Goal: Use online tool/utility: Use online tool/utility

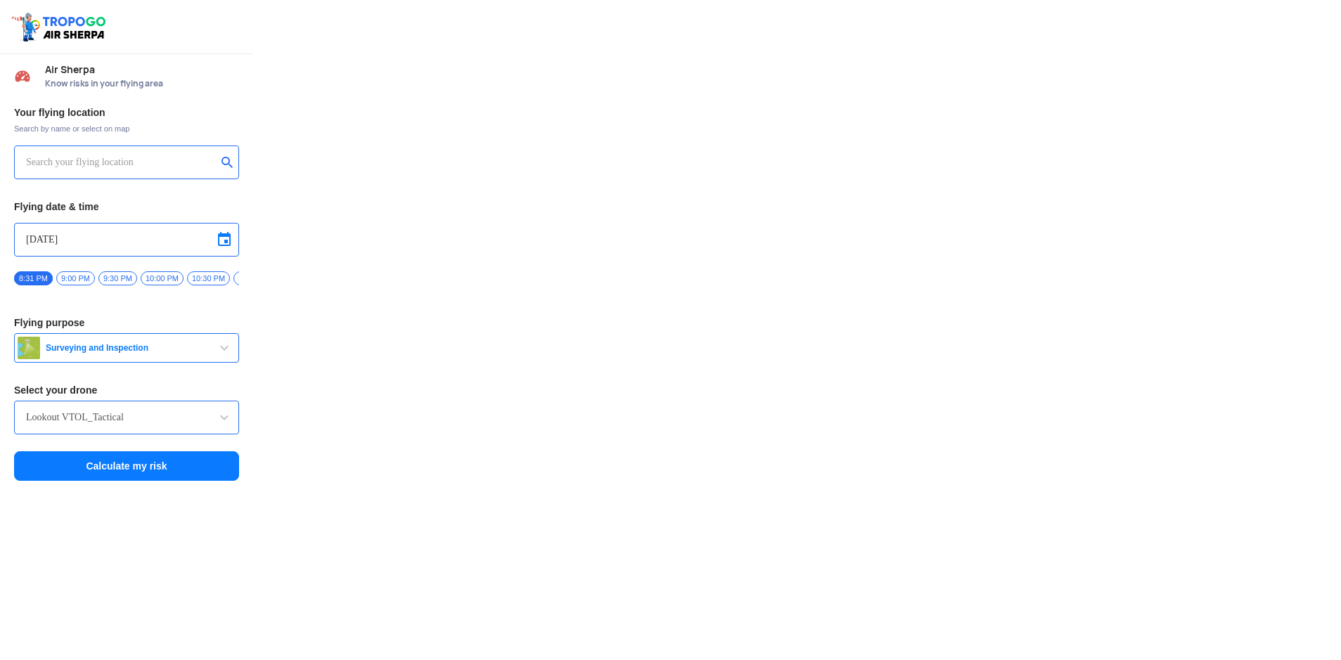
click at [144, 167] on input "text" at bounding box center [121, 162] width 191 height 17
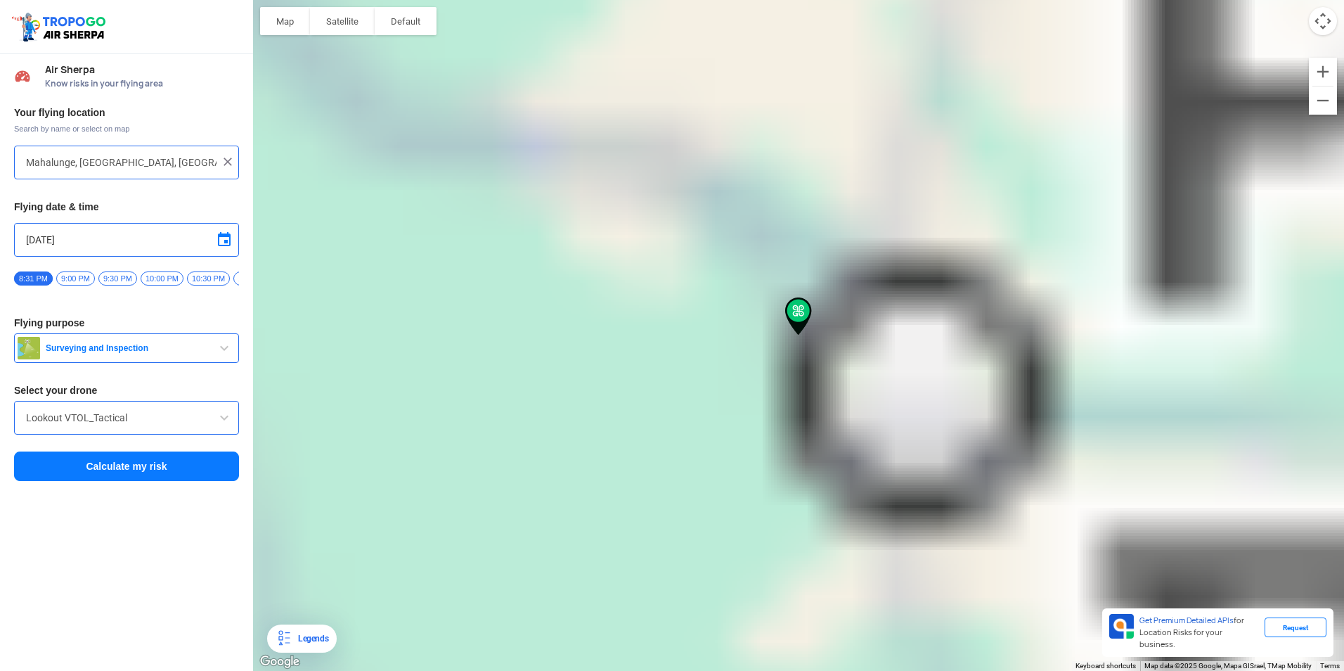
type input "[GEOGRAPHIC_DATA], [GEOGRAPHIC_DATA]"
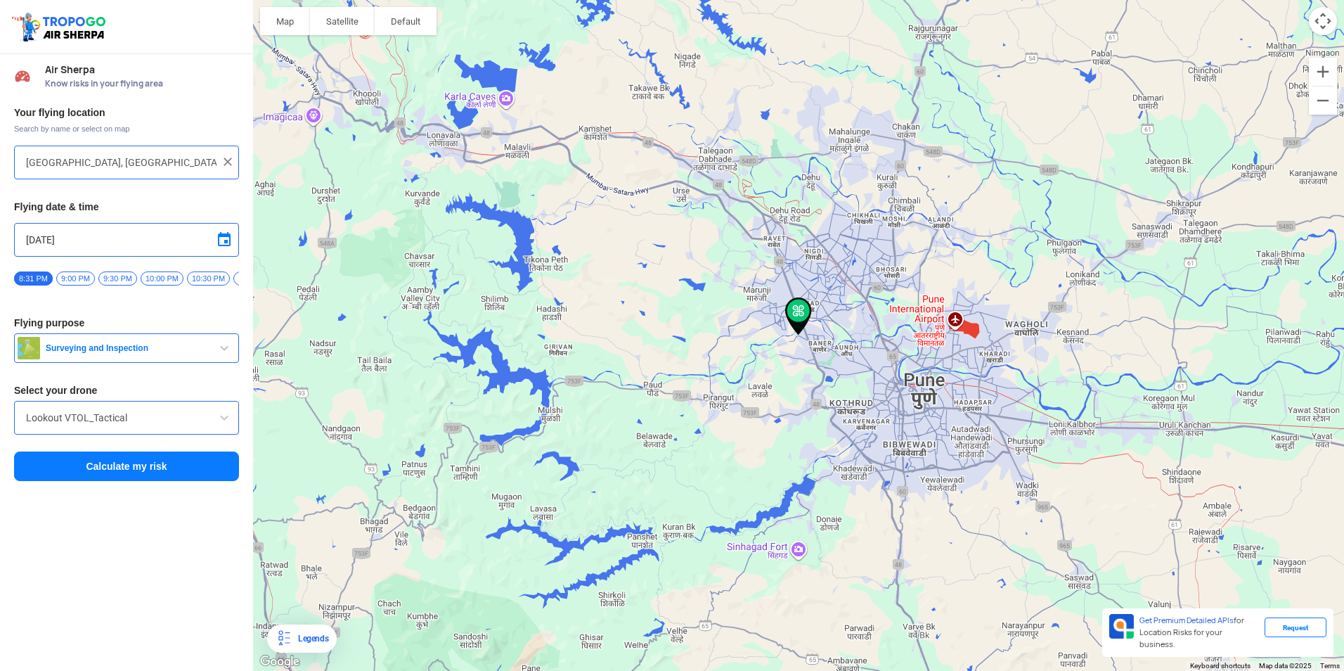
drag, startPoint x: 148, startPoint y: 465, endPoint x: 385, endPoint y: 463, distance: 236.9
click at [148, 465] on button "Calculate my risk" at bounding box center [126, 466] width 225 height 30
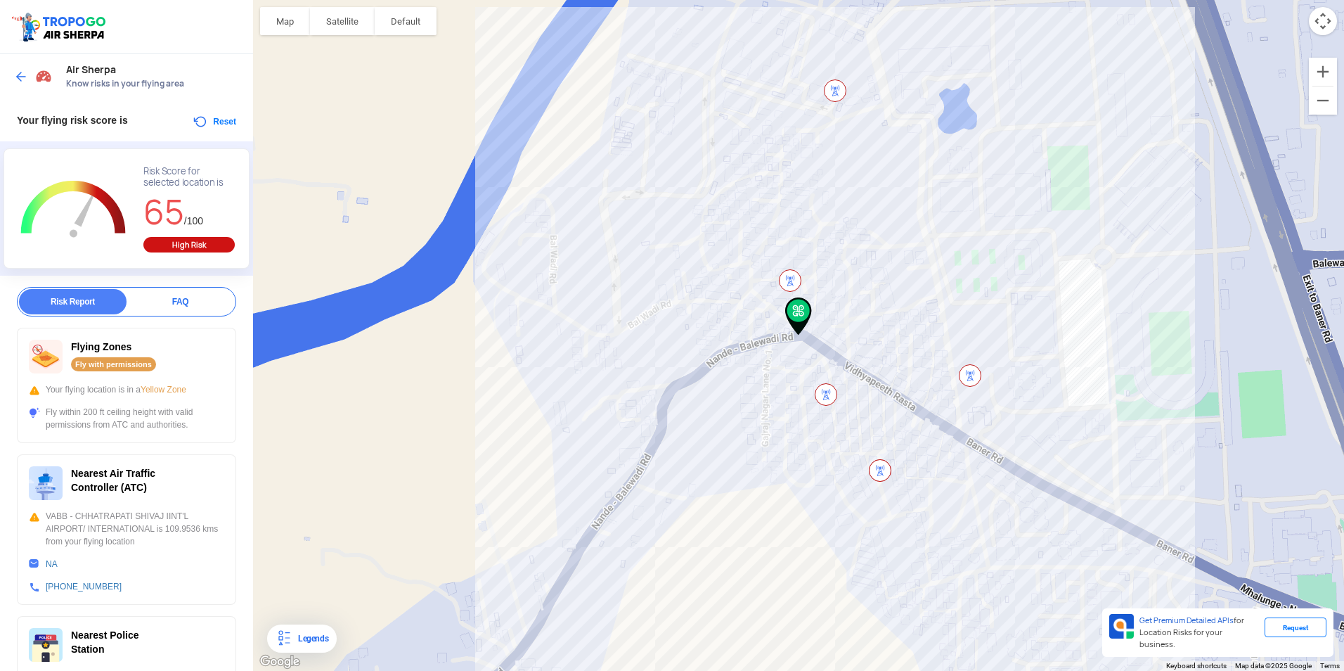
click at [199, 122] on button "Reset" at bounding box center [214, 121] width 44 height 17
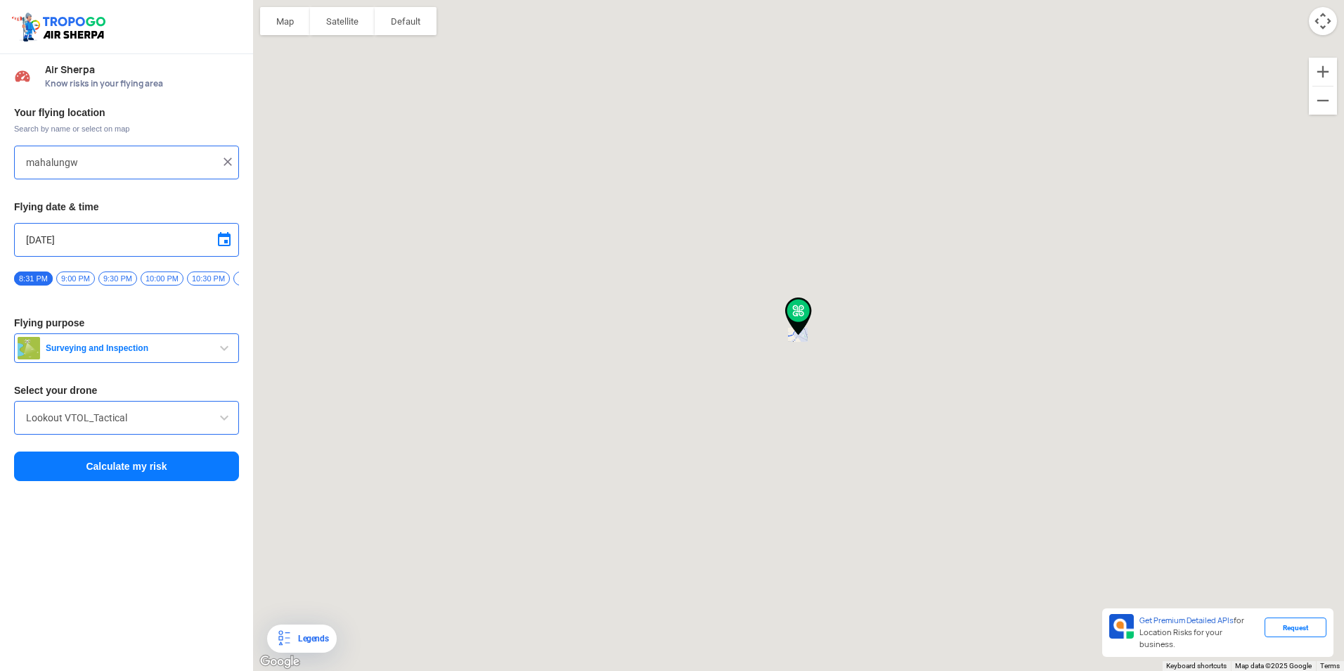
type input "[GEOGRAPHIC_DATA], [GEOGRAPHIC_DATA]"
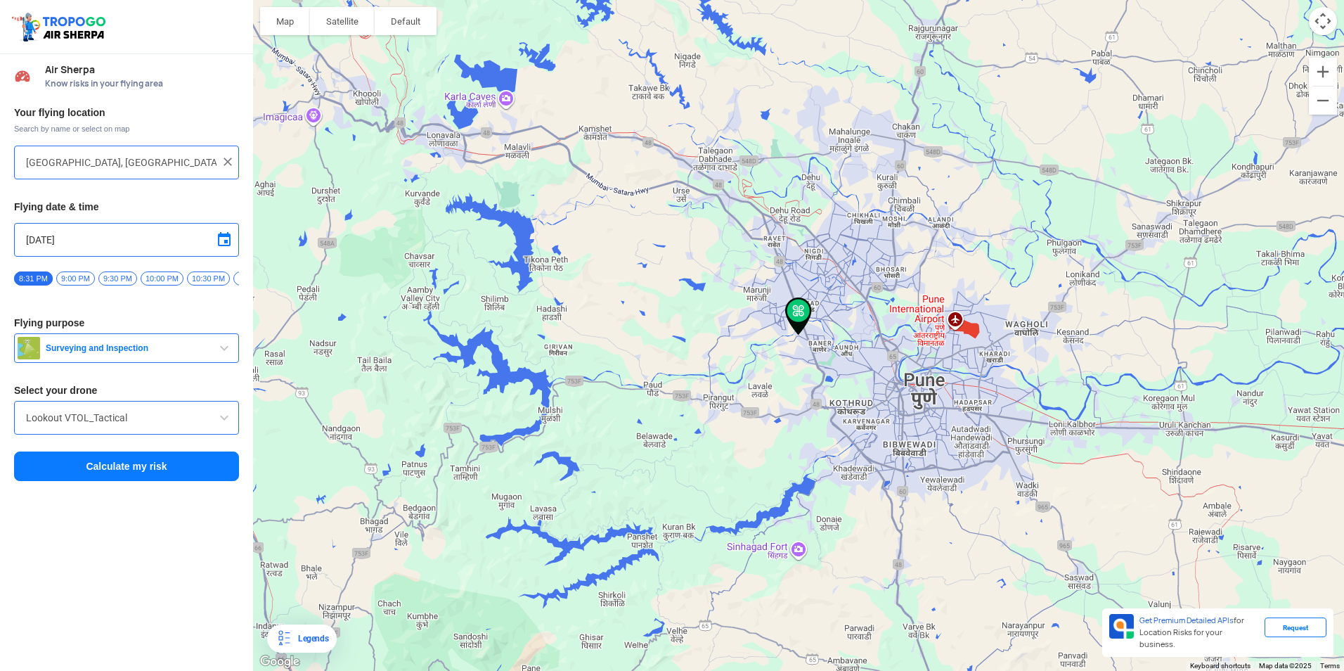
click at [225, 168] on img at bounding box center [228, 162] width 14 height 14
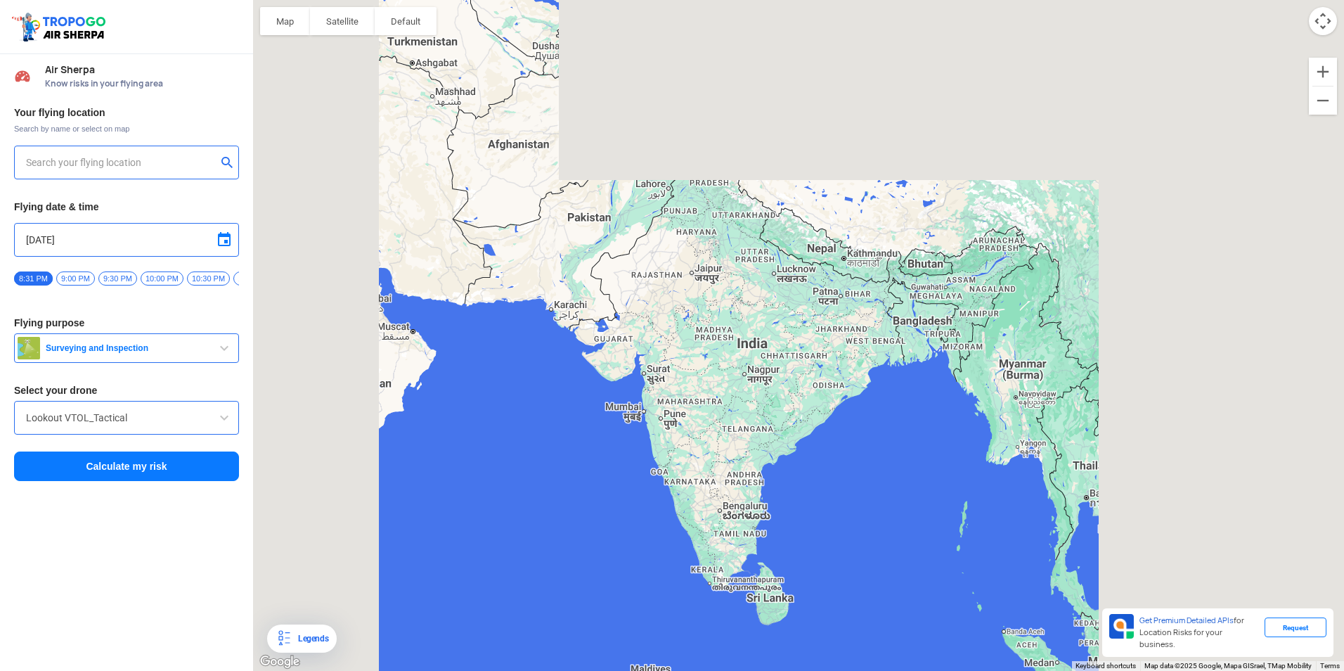
click at [187, 170] on input "text" at bounding box center [121, 162] width 191 height 17
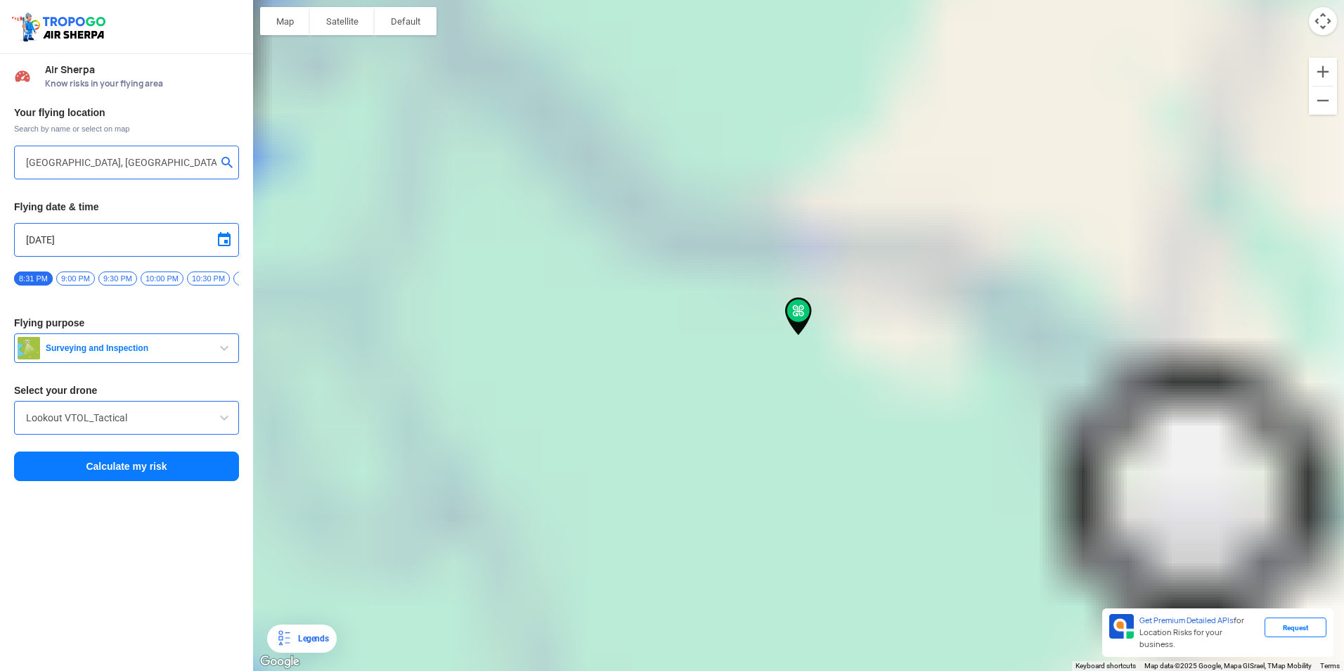
type input "[GEOGRAPHIC_DATA], [GEOGRAPHIC_DATA]"
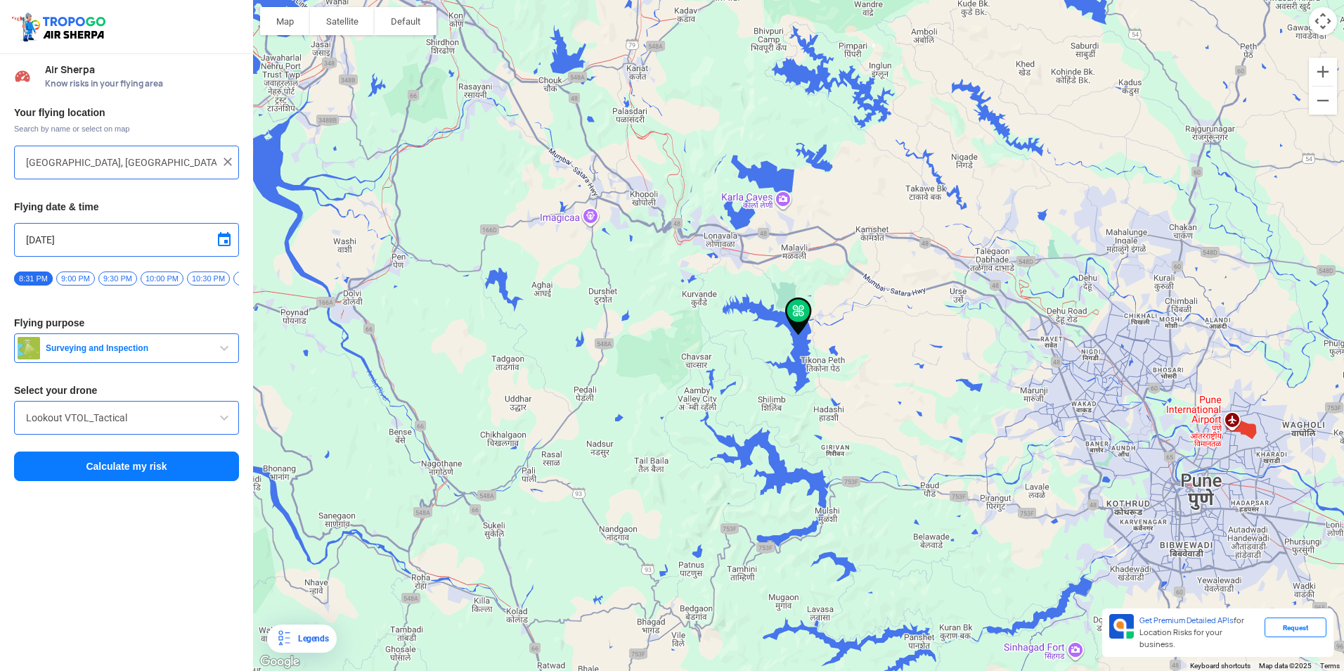
click at [167, 470] on button "Calculate my risk" at bounding box center [126, 466] width 225 height 30
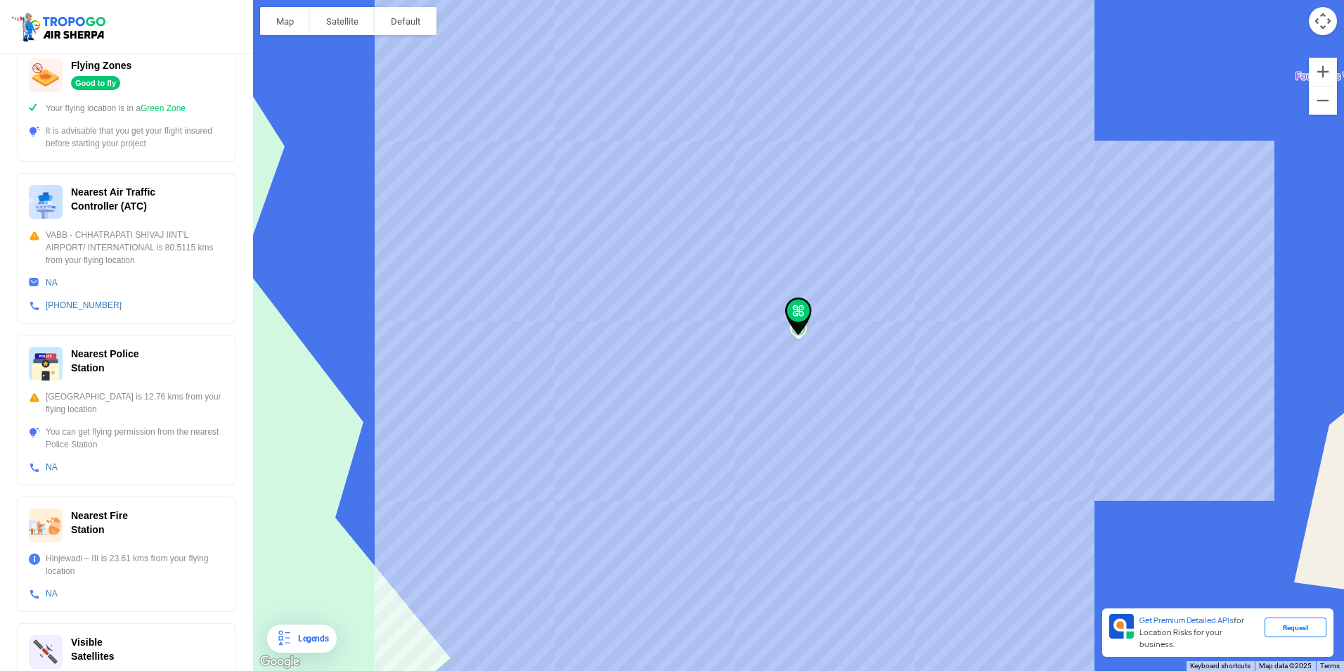
scroll to position [325, 0]
